Goal: Find specific page/section: Find specific page/section

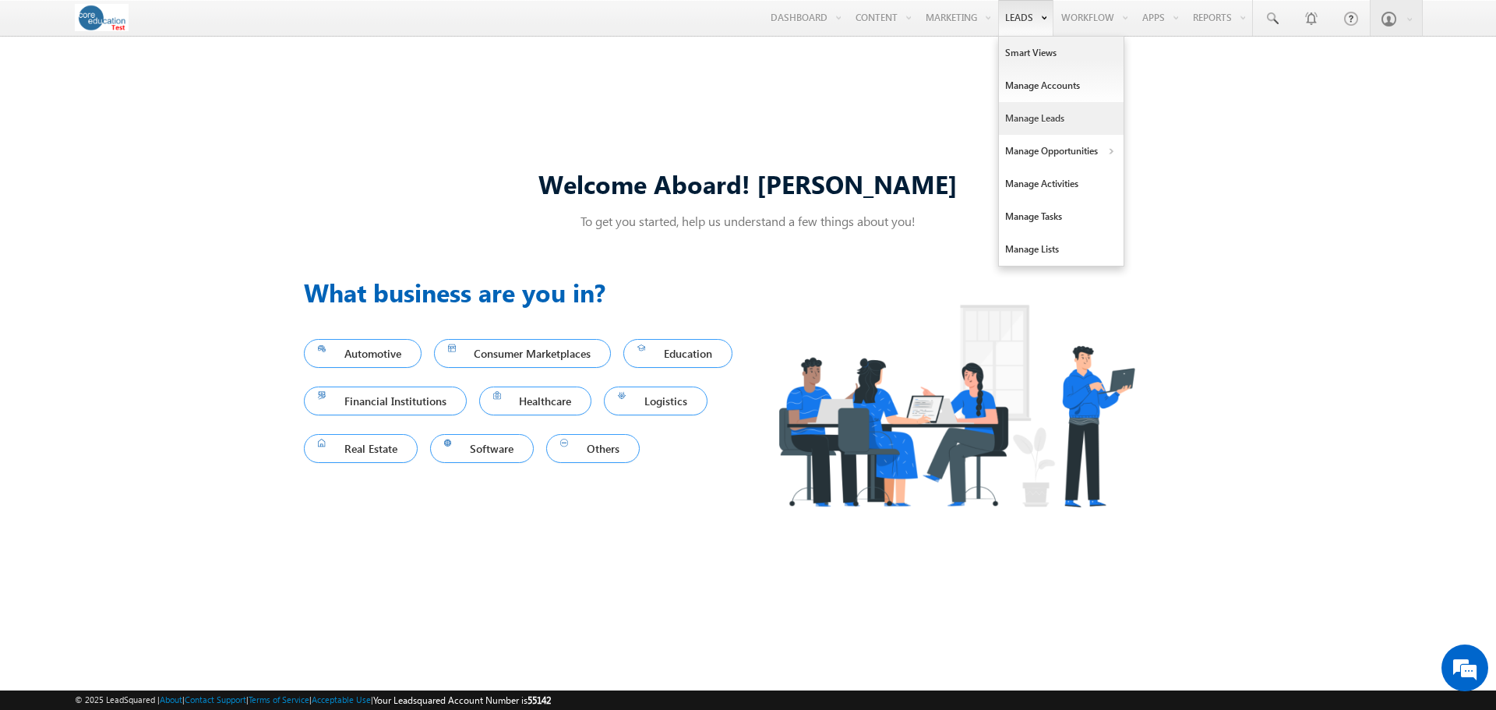
click at [1018, 117] on link "Manage Leads" at bounding box center [1061, 118] width 125 height 33
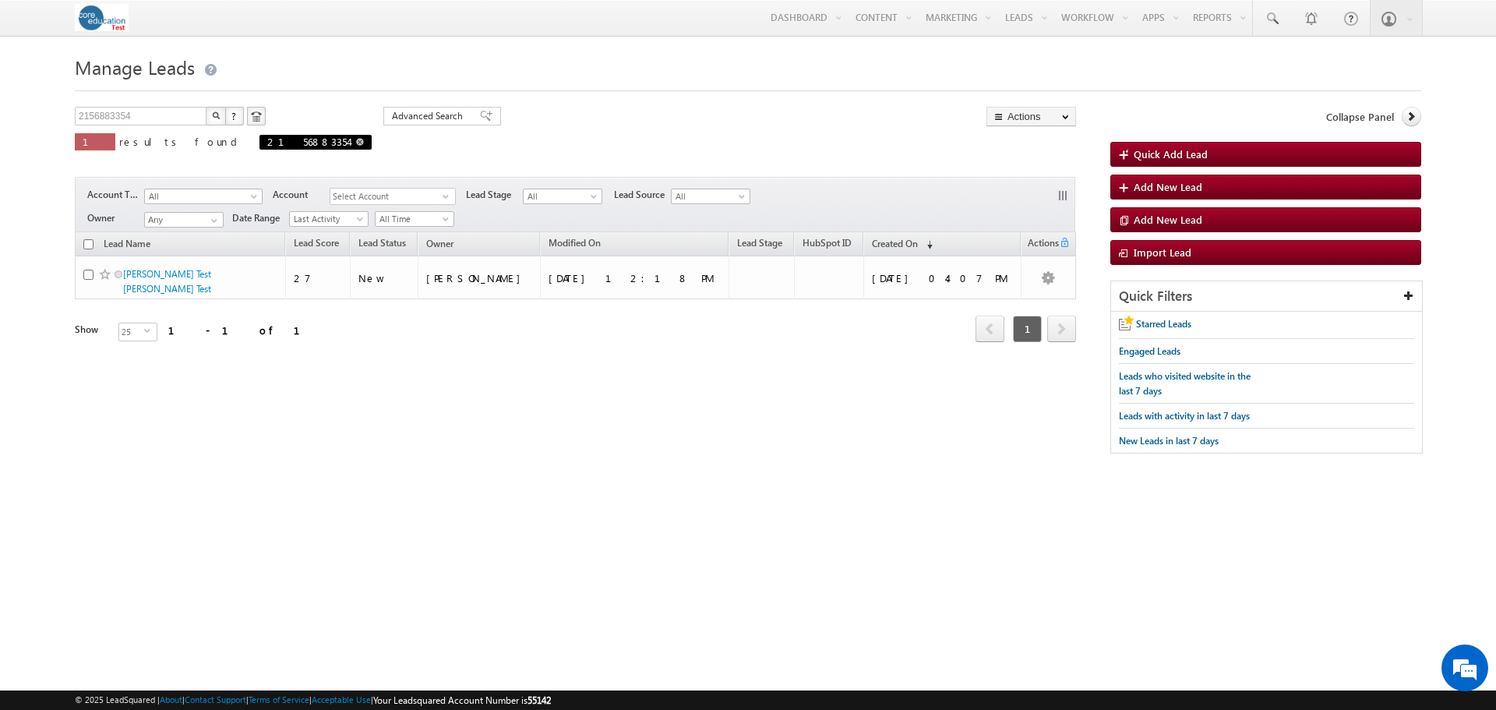
click at [356, 145] on span at bounding box center [360, 142] width 8 height 8
type input "Search Leads"
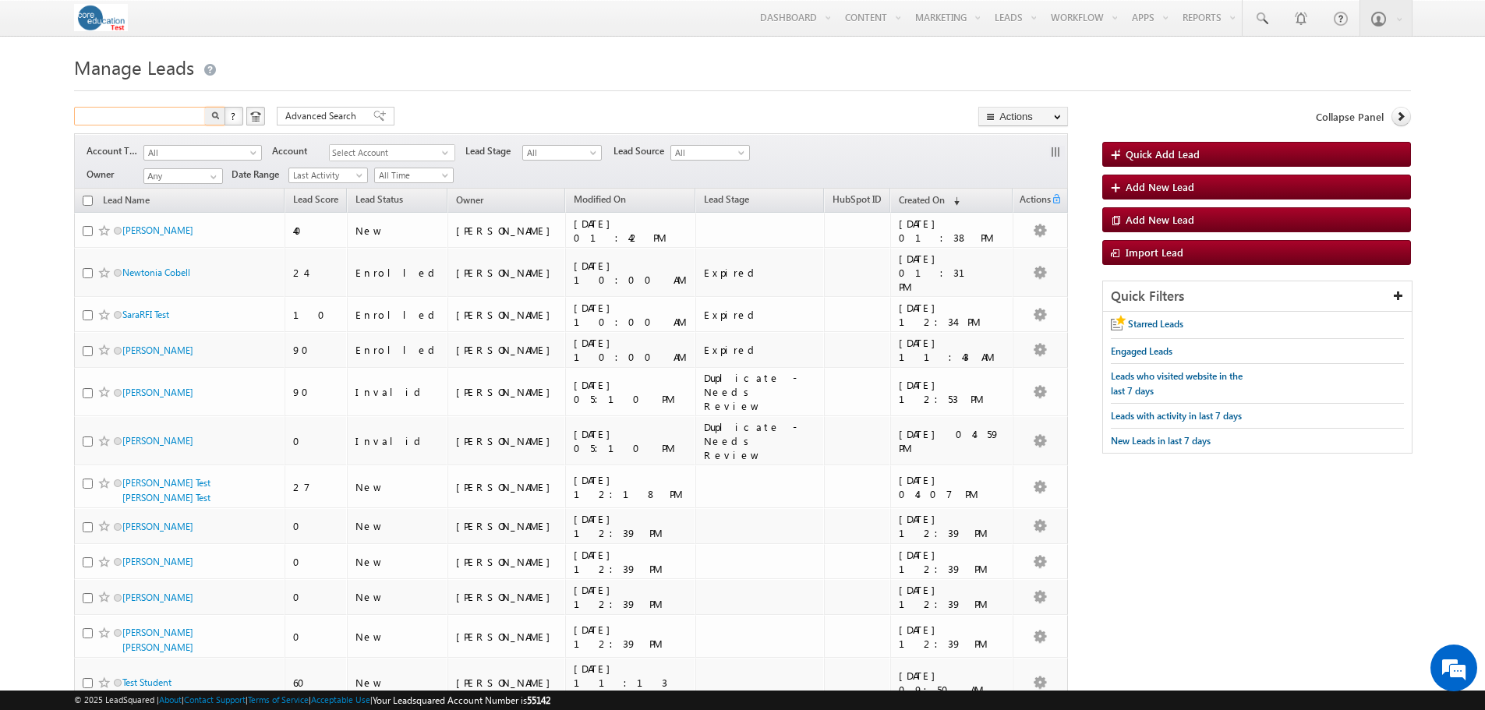
click at [119, 108] on input "text" at bounding box center [140, 116] width 133 height 19
paste input "188360"
type input "188360"
type input "Search Leads"
click at [157, 116] on input "text" at bounding box center [140, 116] width 133 height 19
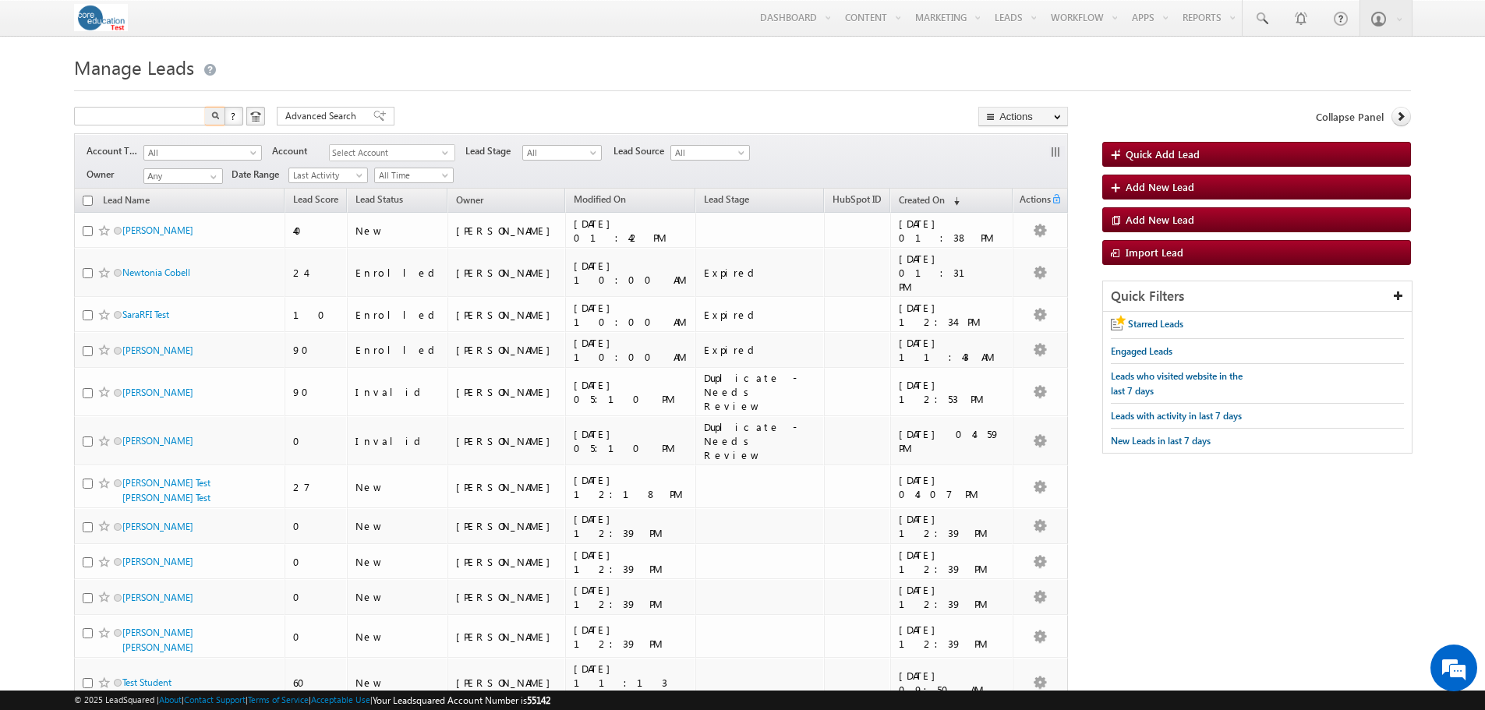
type input "Search Leads"
click at [135, 122] on input "text" at bounding box center [140, 116] width 133 height 19
paste input "[EMAIL_ADDRESS][DOMAIN_NAME]"
type input "[EMAIL_ADDRESS][DOMAIN_NAME]"
click at [205, 107] on button "button" at bounding box center [215, 116] width 20 height 19
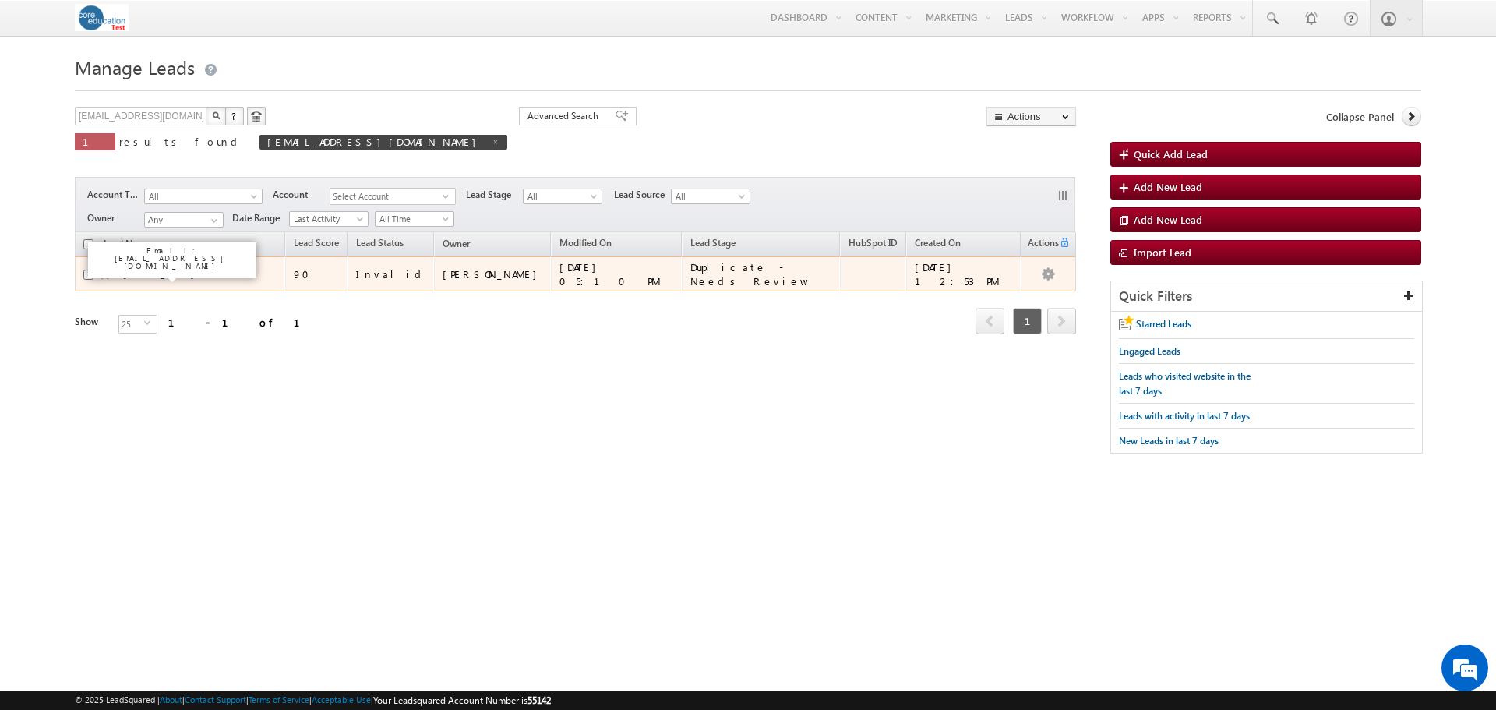
click at [157, 273] on link "[PERSON_NAME]" at bounding box center [158, 274] width 71 height 12
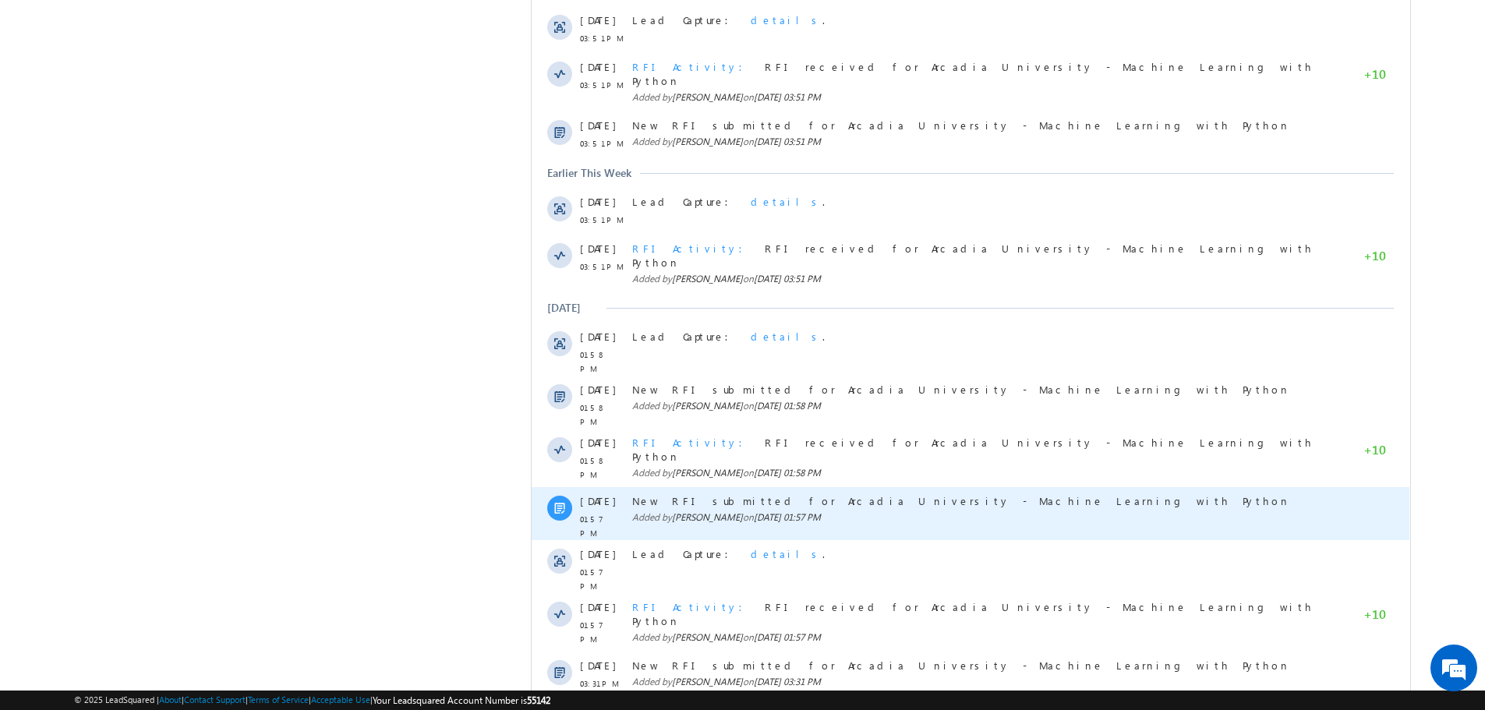
scroll to position [623, 0]
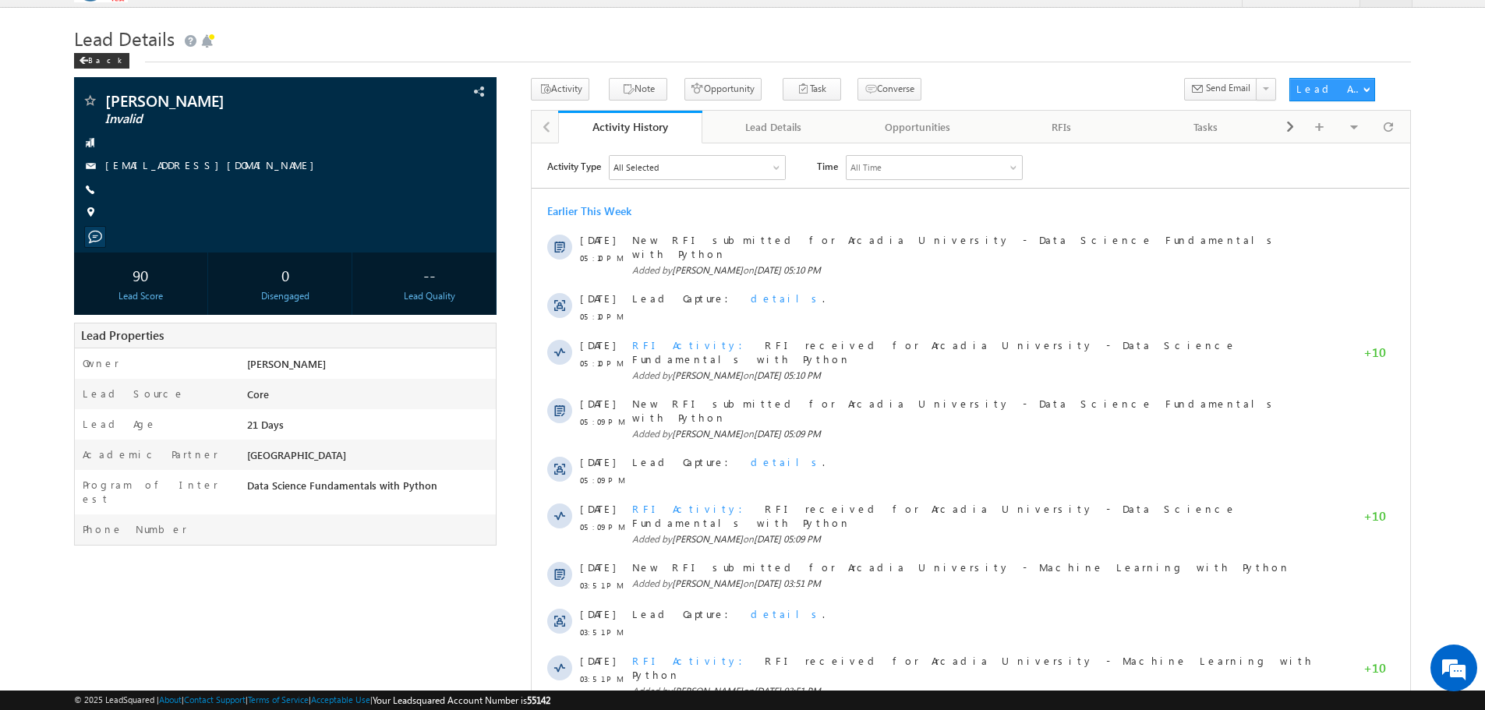
scroll to position [0, 0]
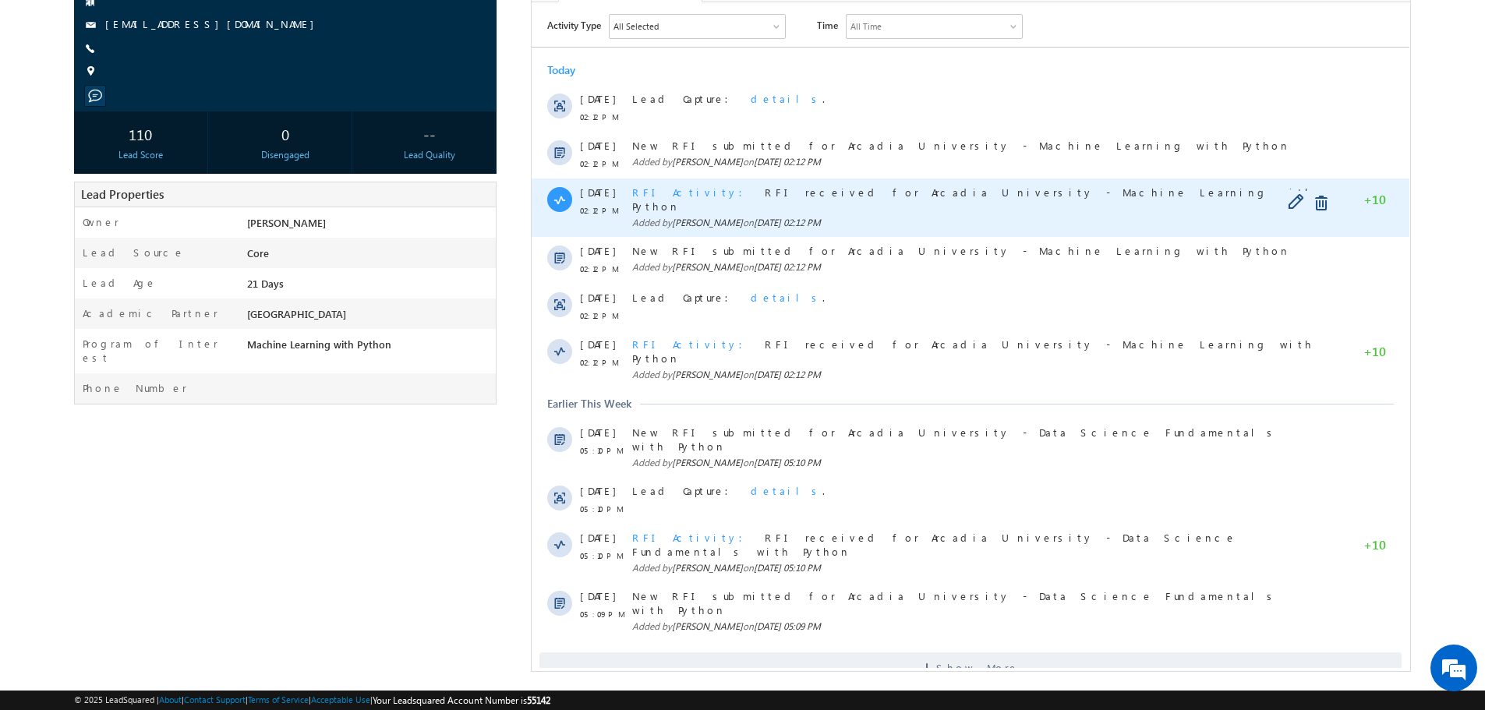
scroll to position [172, 0]
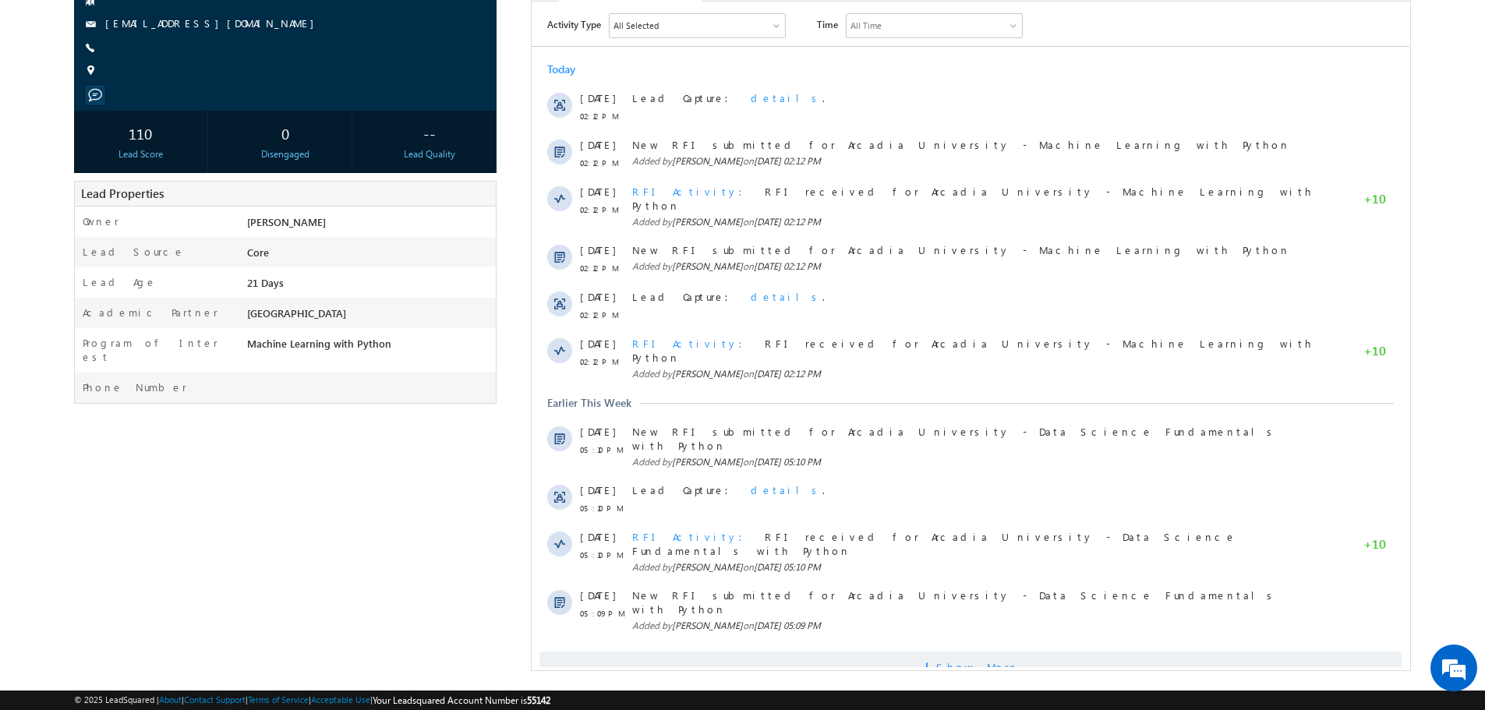
click at [936, 662] on span at bounding box center [929, 669] width 14 height 15
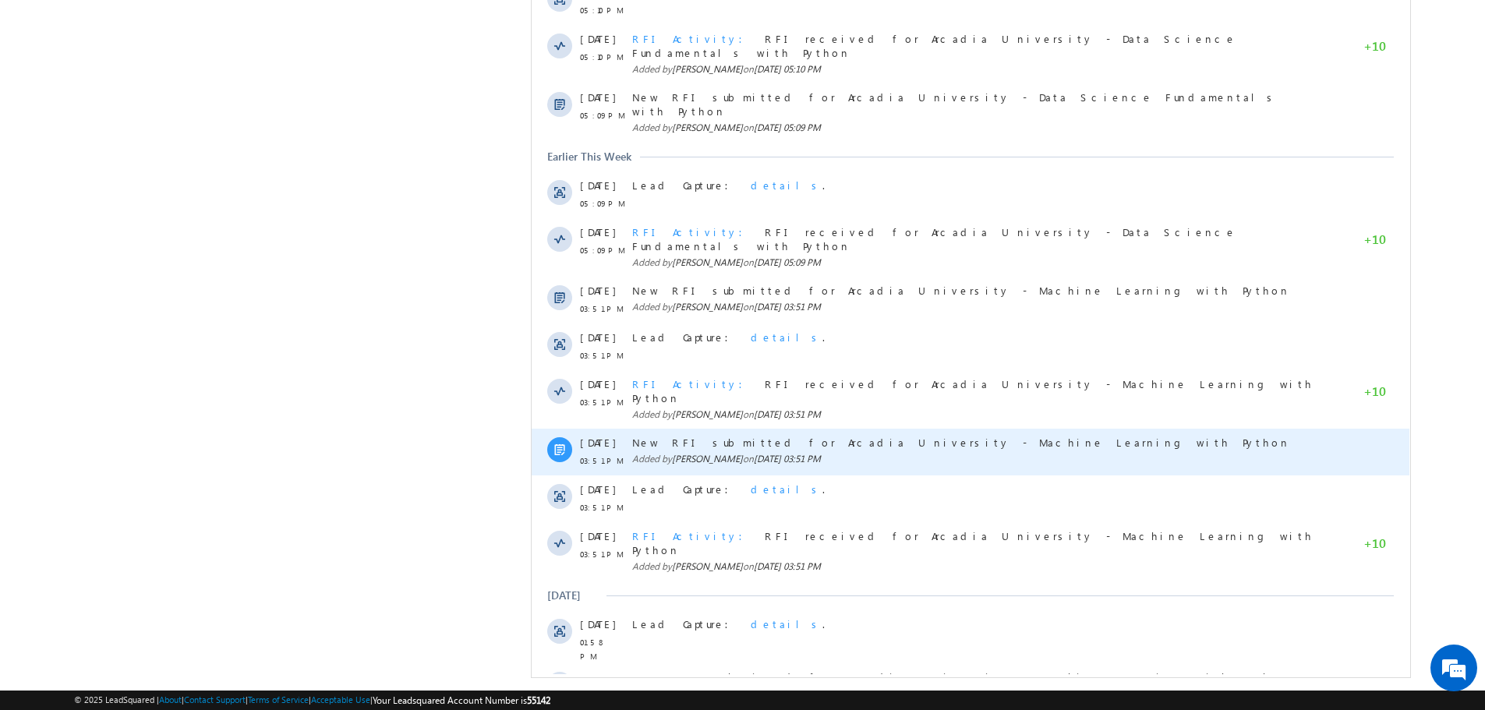
scroll to position [677, 0]
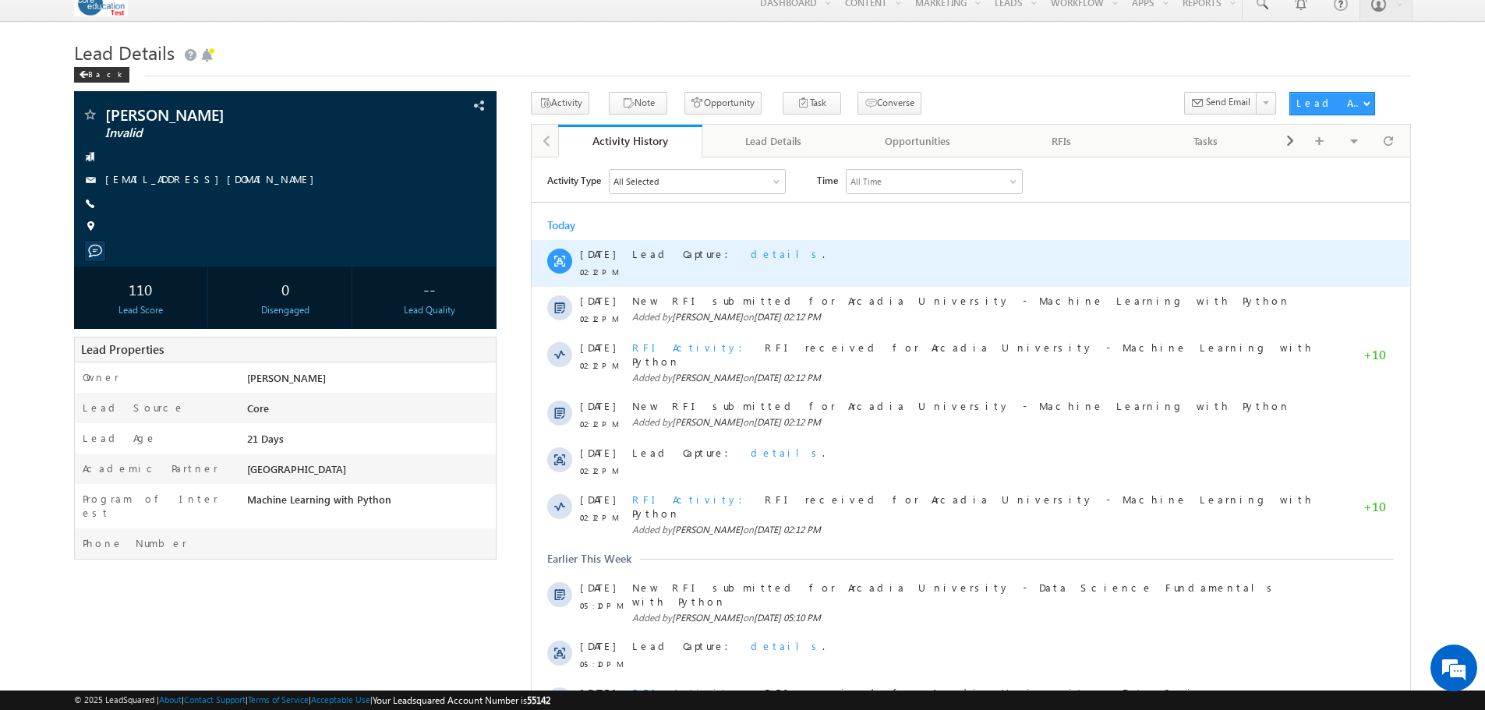
scroll to position [0, 0]
